Goal: Transaction & Acquisition: Book appointment/travel/reservation

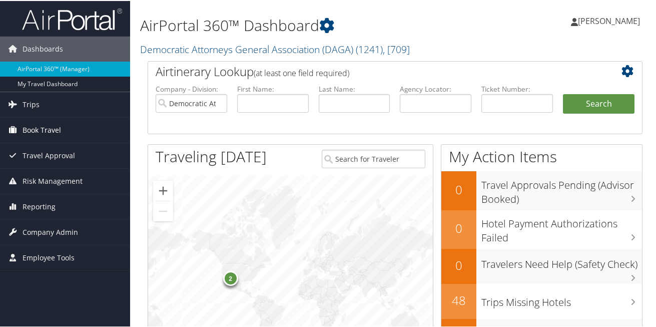
click at [23, 128] on span "Book Travel" at bounding box center [42, 129] width 39 height 25
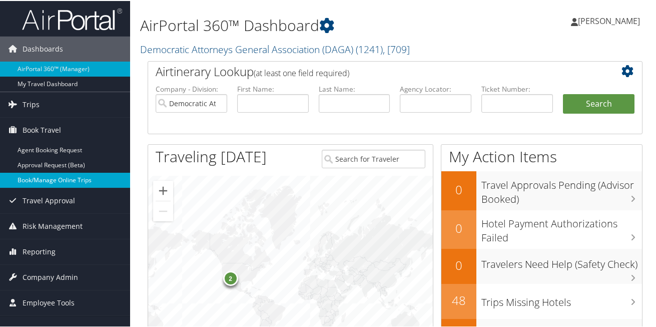
click at [45, 183] on link "Book/Manage Online Trips" at bounding box center [65, 179] width 130 height 15
